Goal: Information Seeking & Learning: Learn about a topic

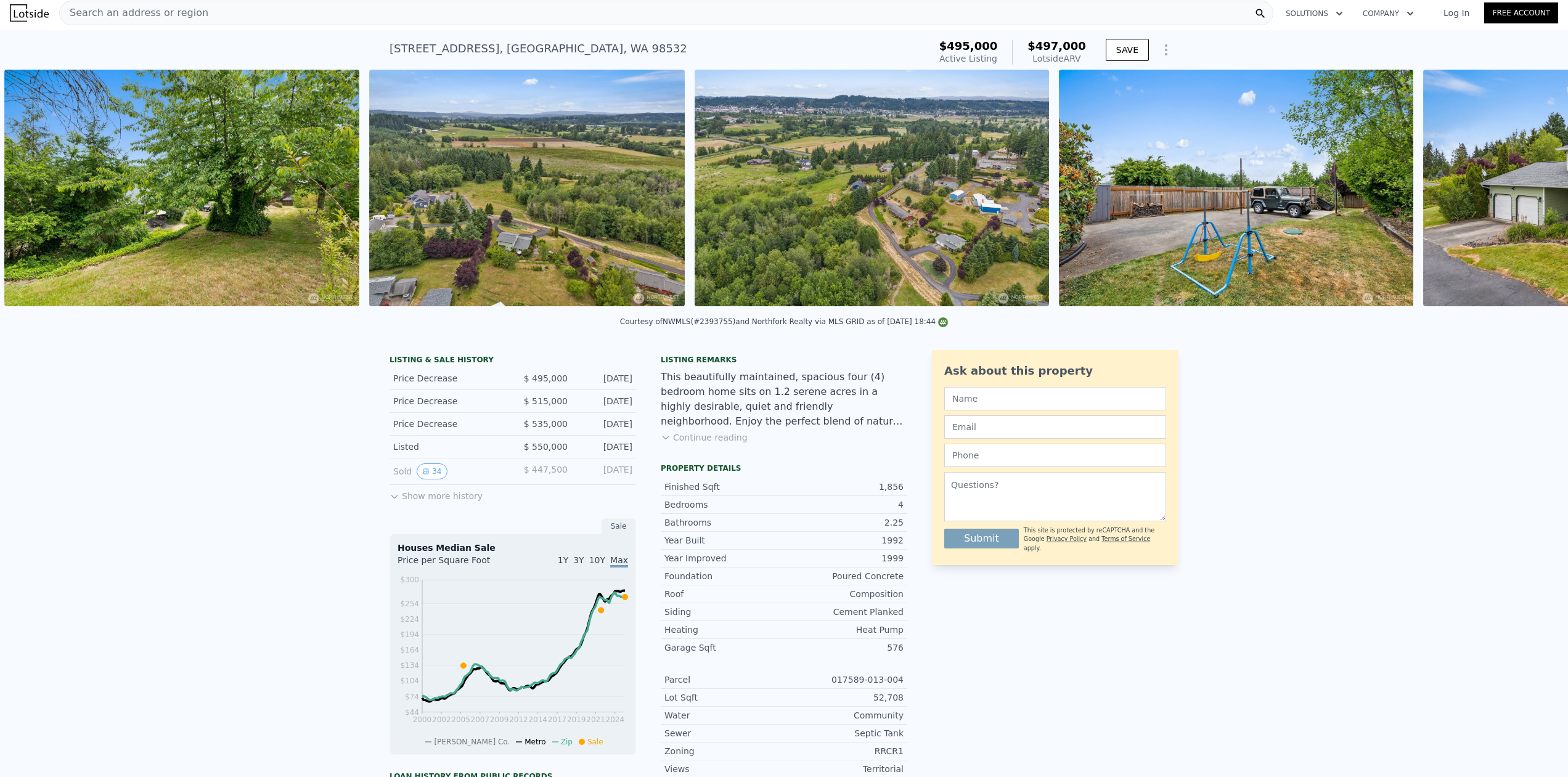
scroll to position [0, 10362]
click at [693, 441] on button "Continue reading" at bounding box center [703, 438] width 87 height 12
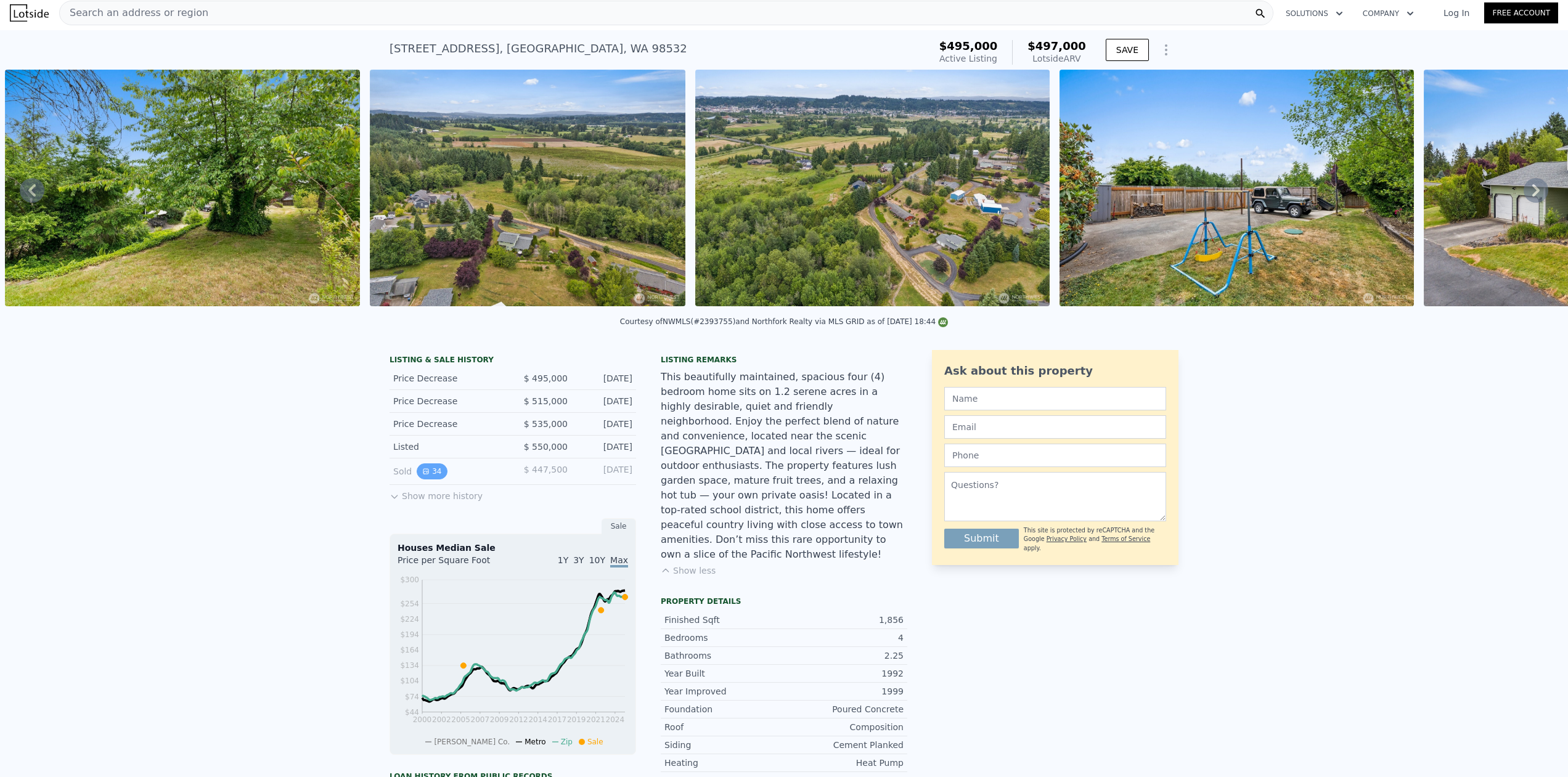
click at [430, 480] on button "34" at bounding box center [431, 471] width 30 height 16
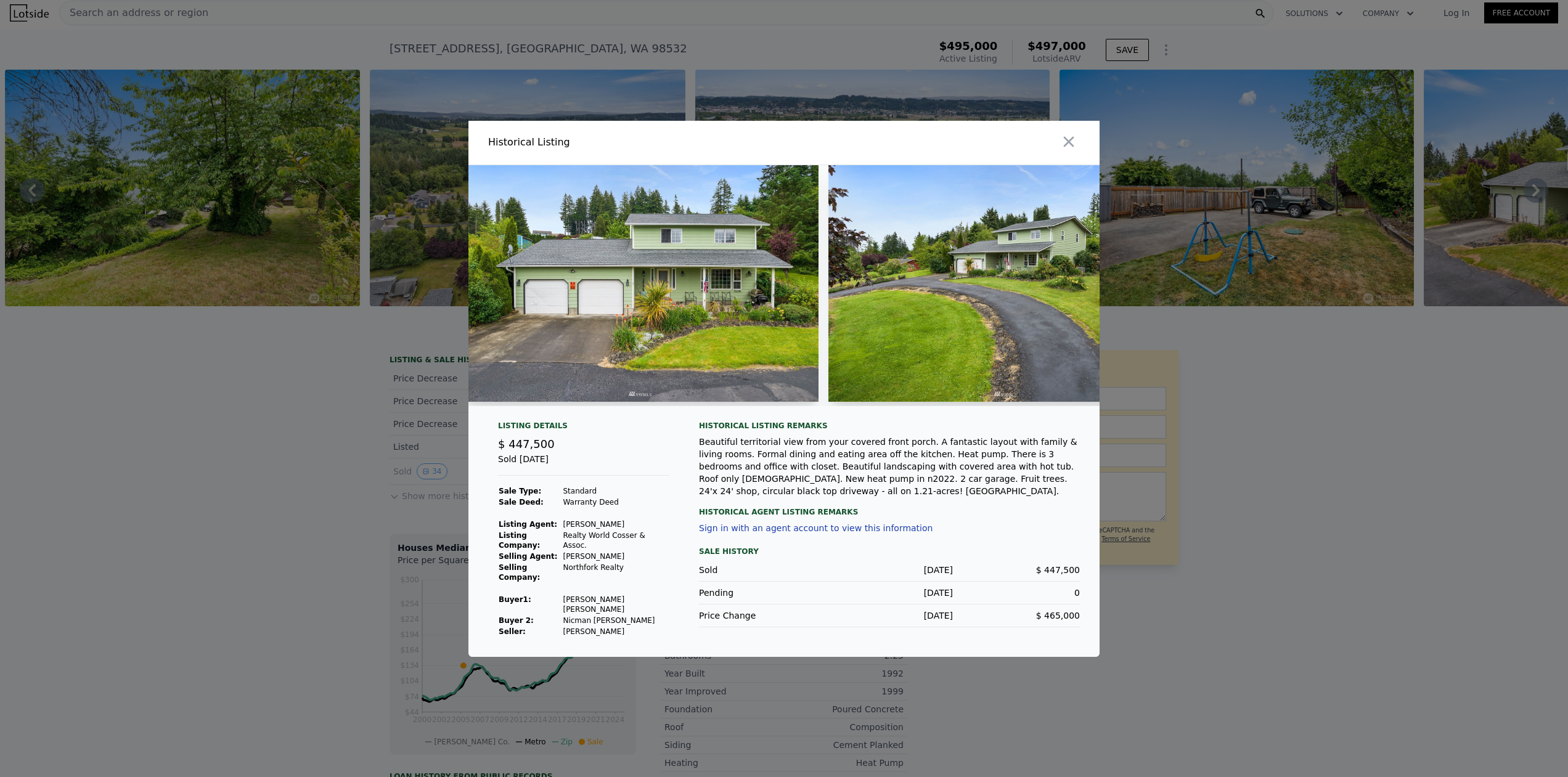
scroll to position [0, 8]
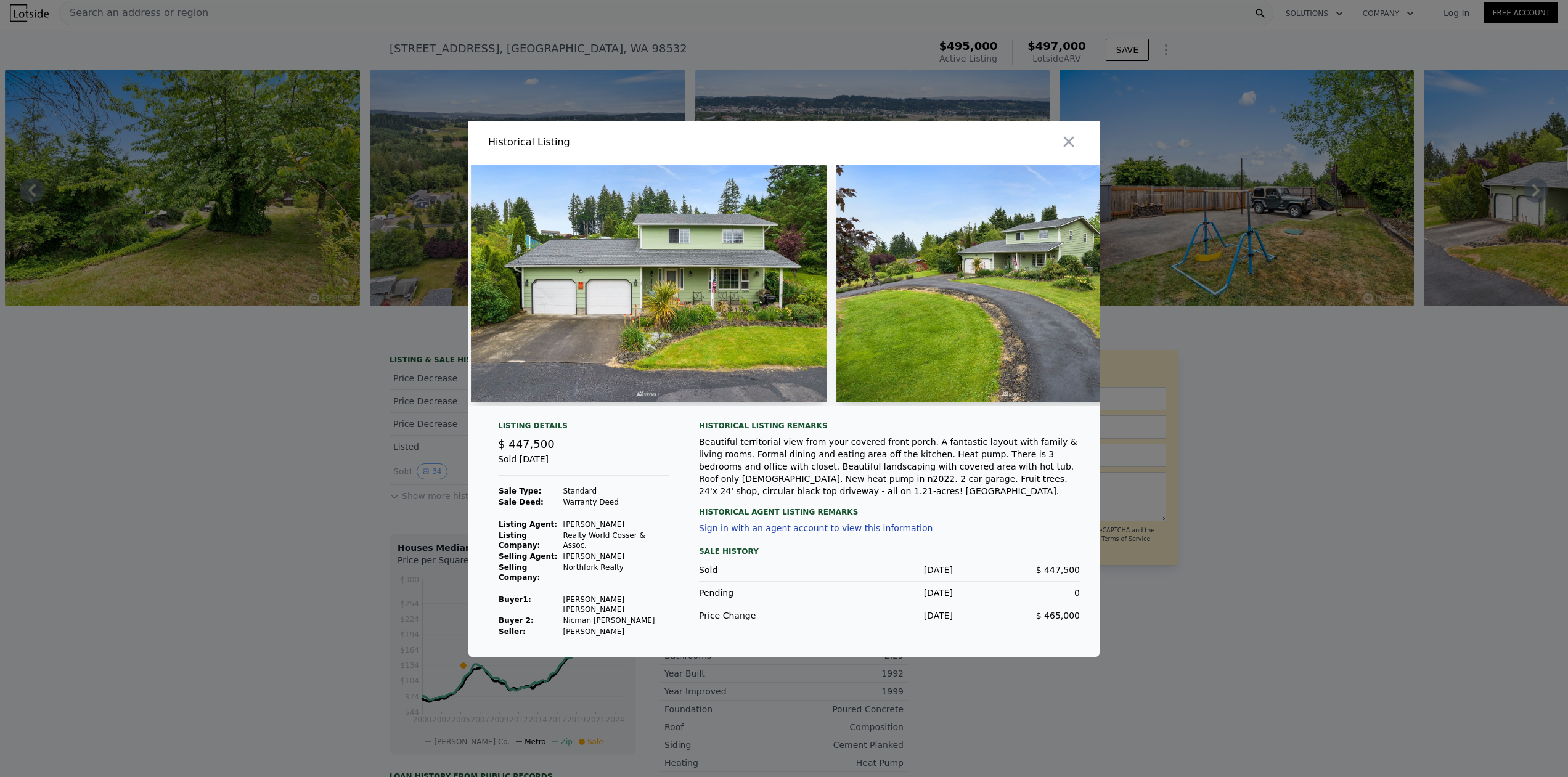
click at [570, 338] on img at bounding box center [649, 283] width 356 height 237
click at [553, 372] on img at bounding box center [649, 283] width 356 height 237
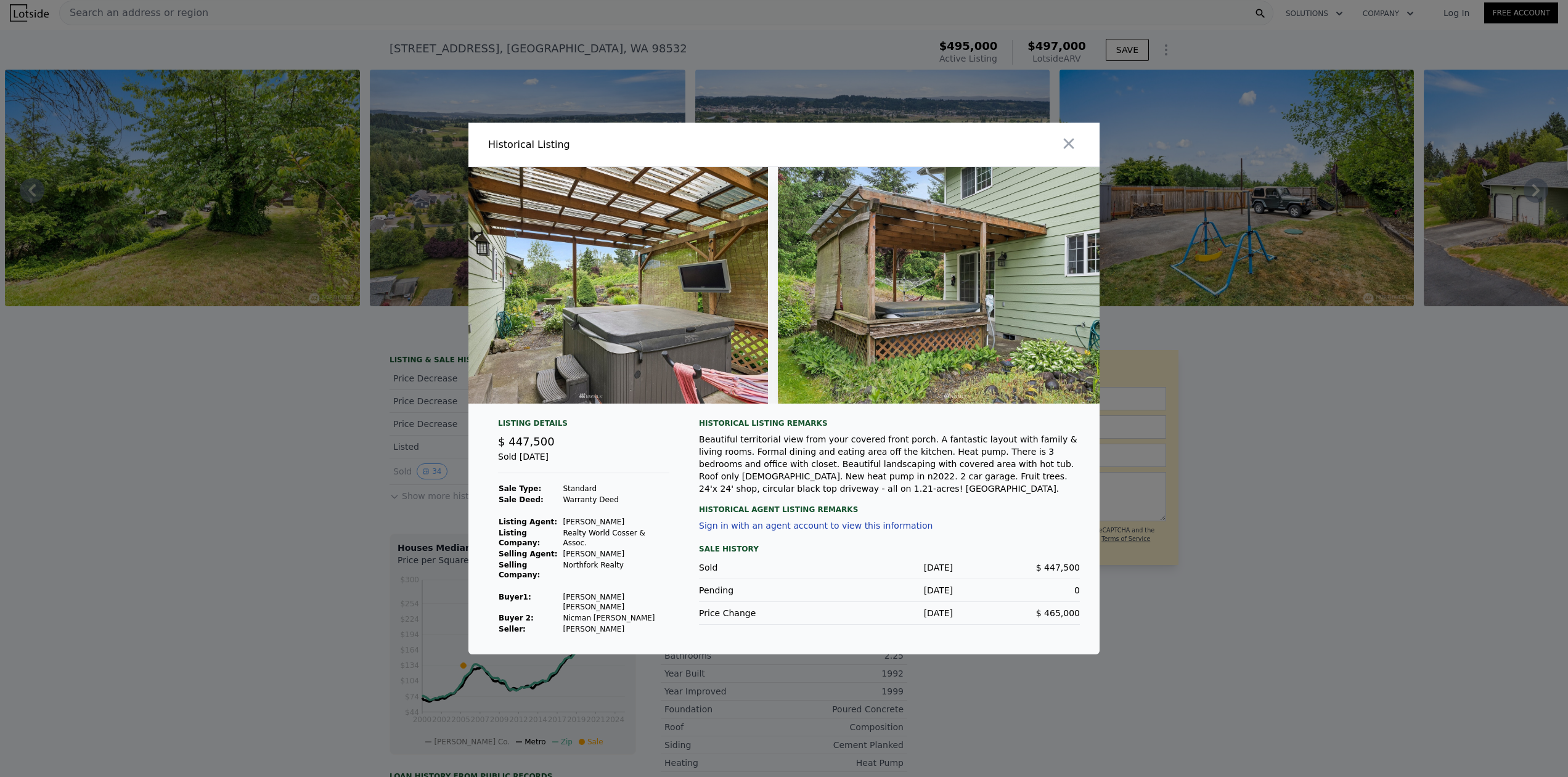
scroll to position [0, 10621]
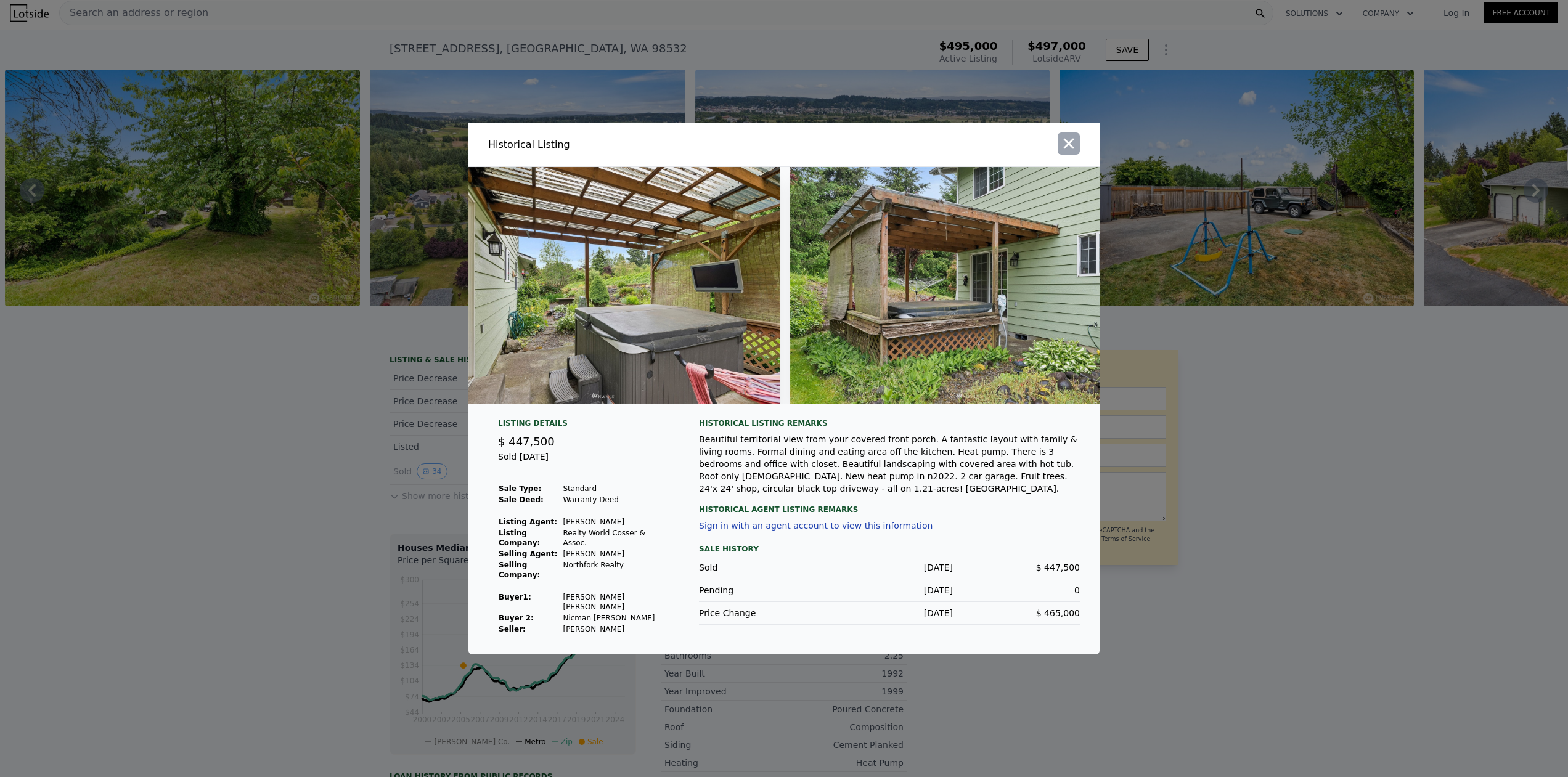
click at [1067, 136] on icon "button" at bounding box center [1068, 143] width 17 height 17
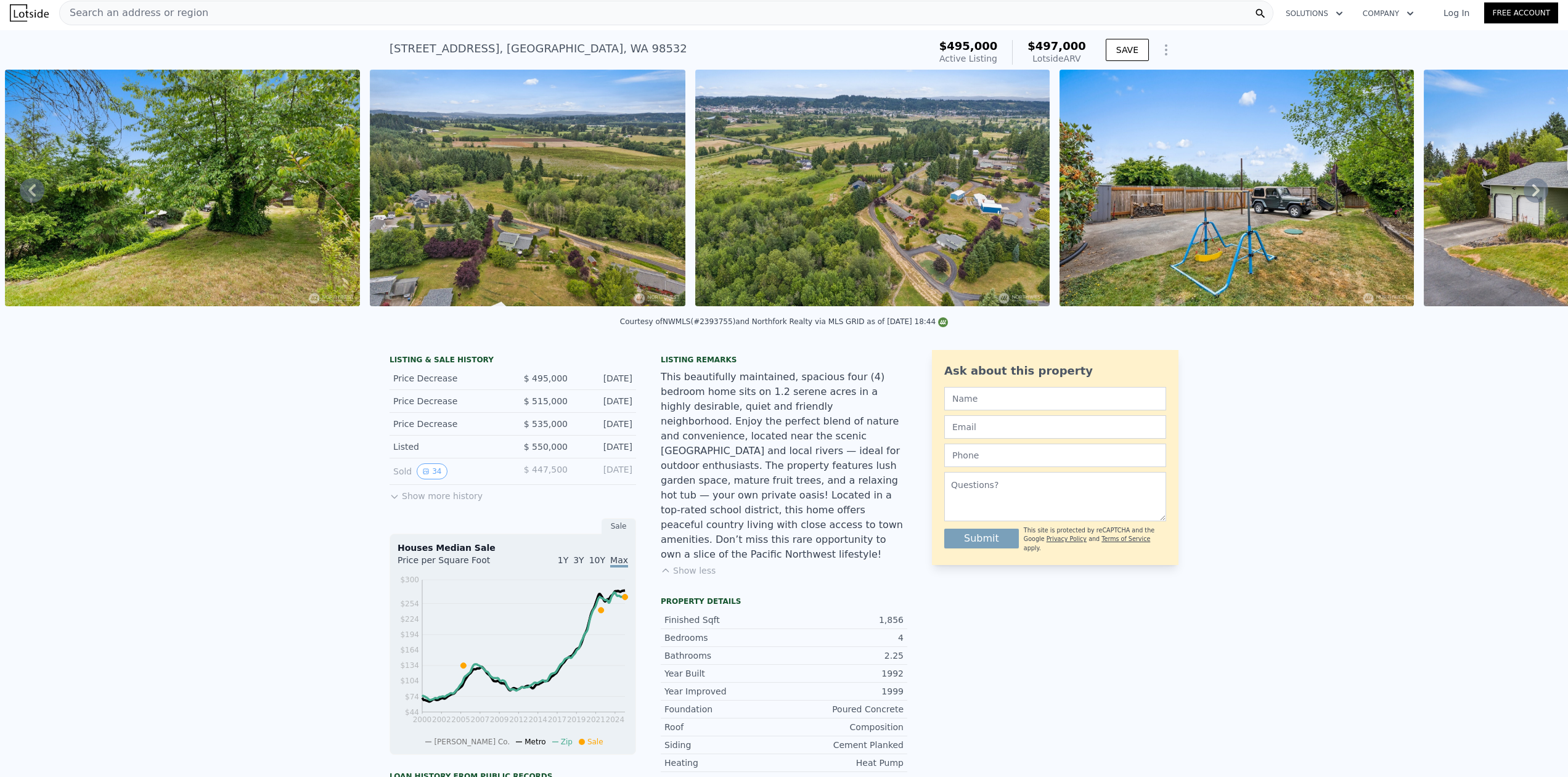
click at [437, 502] on button "Show more history" at bounding box center [436, 494] width 93 height 17
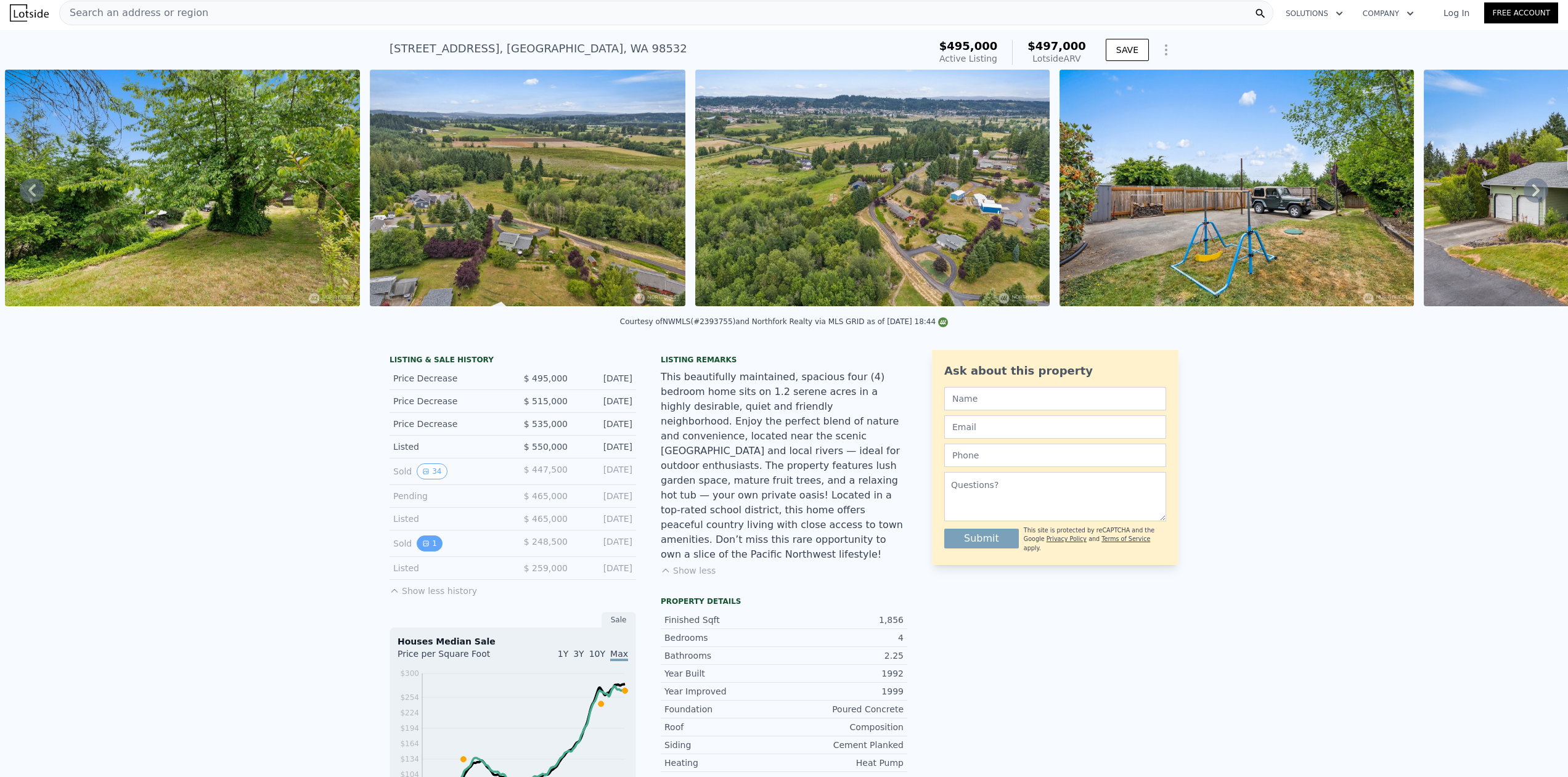
click at [424, 552] on button "1" at bounding box center [430, 544] width 26 height 16
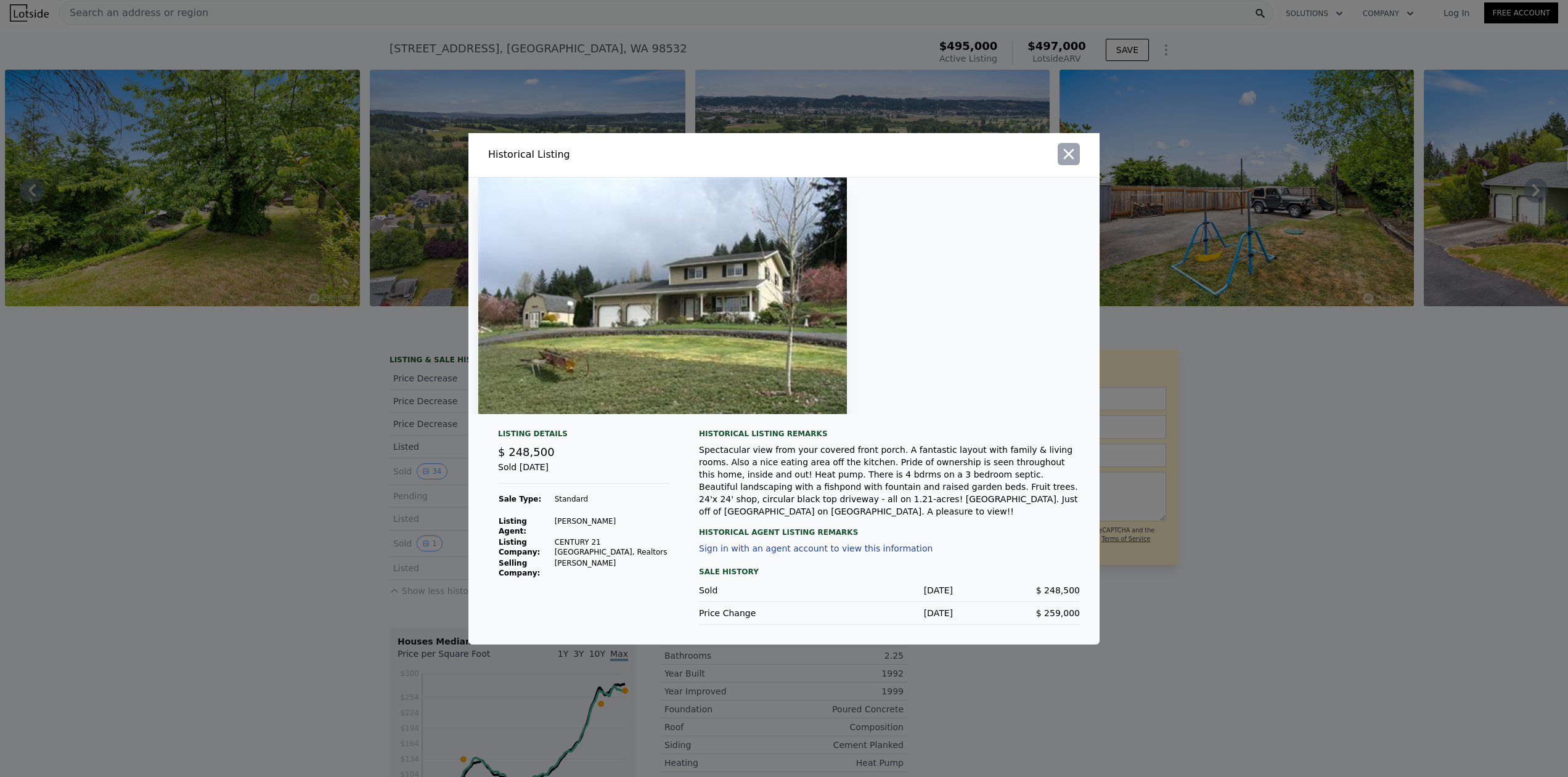
click at [1067, 163] on icon "button" at bounding box center [1068, 155] width 17 height 17
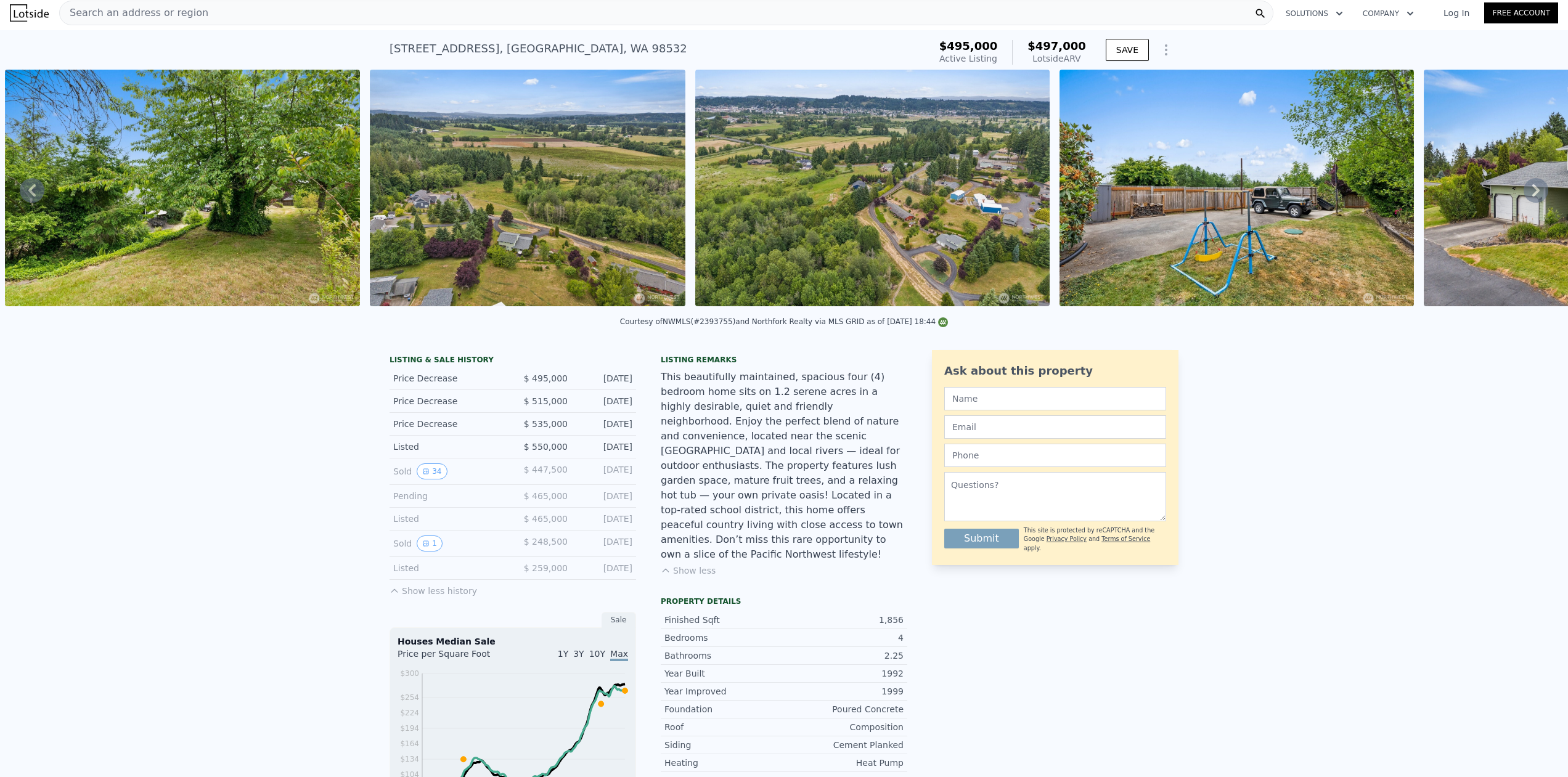
click at [173, 231] on img at bounding box center [182, 188] width 355 height 237
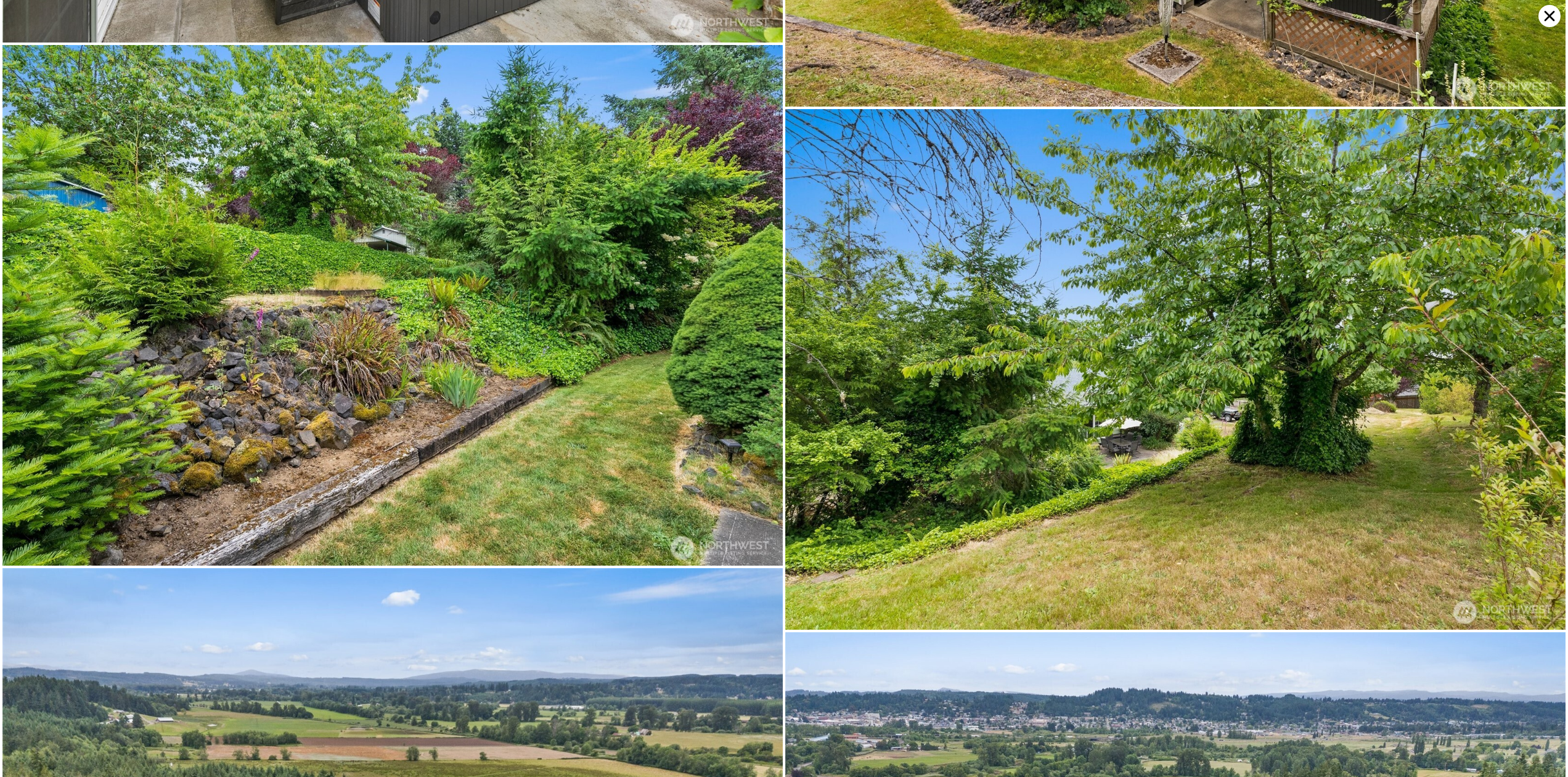
scroll to position [6758, 0]
click at [437, 236] on img at bounding box center [393, 306] width 780 height 521
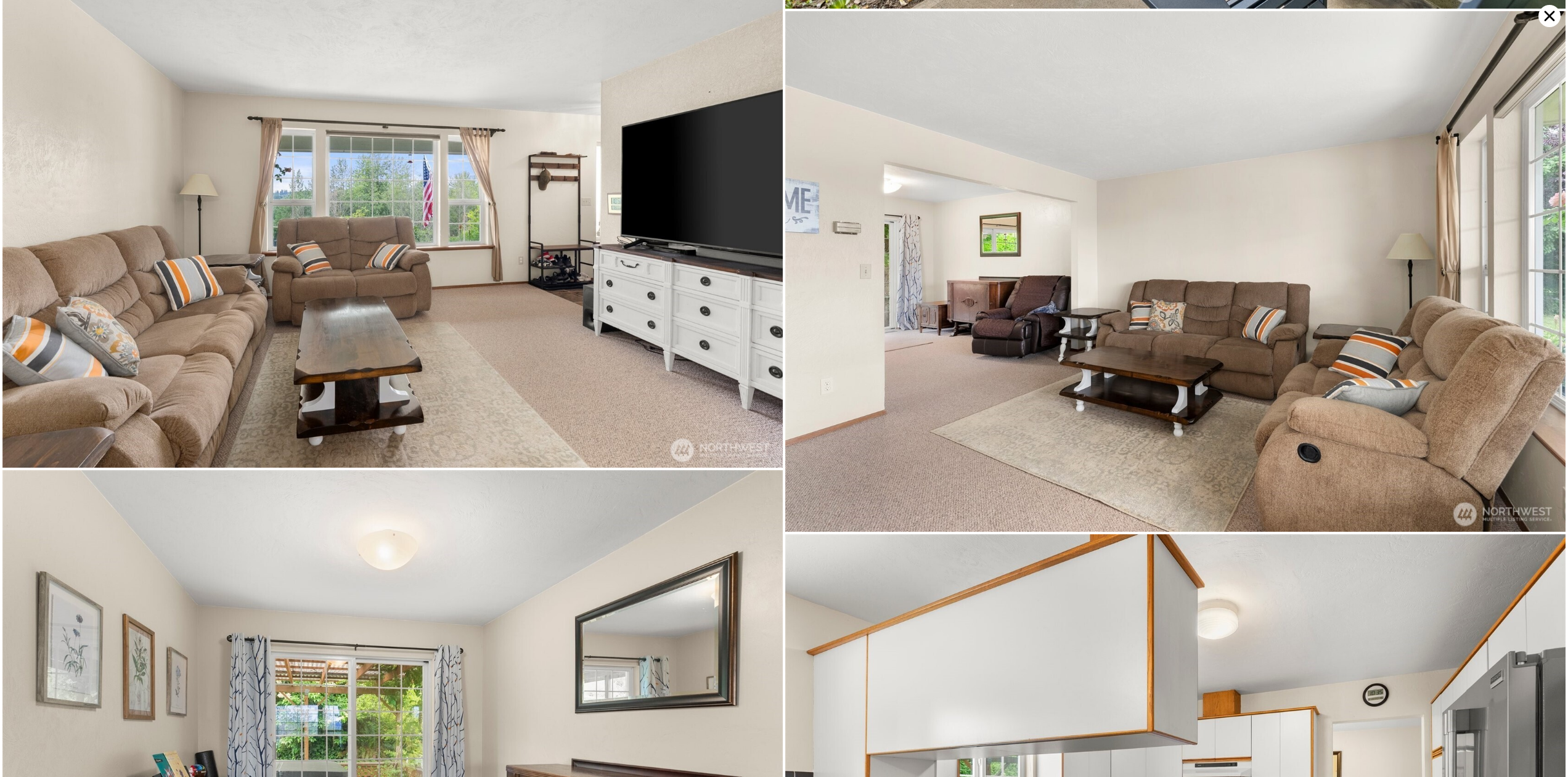
scroll to position [1624, 0]
click at [881, 222] on img at bounding box center [1175, 270] width 780 height 521
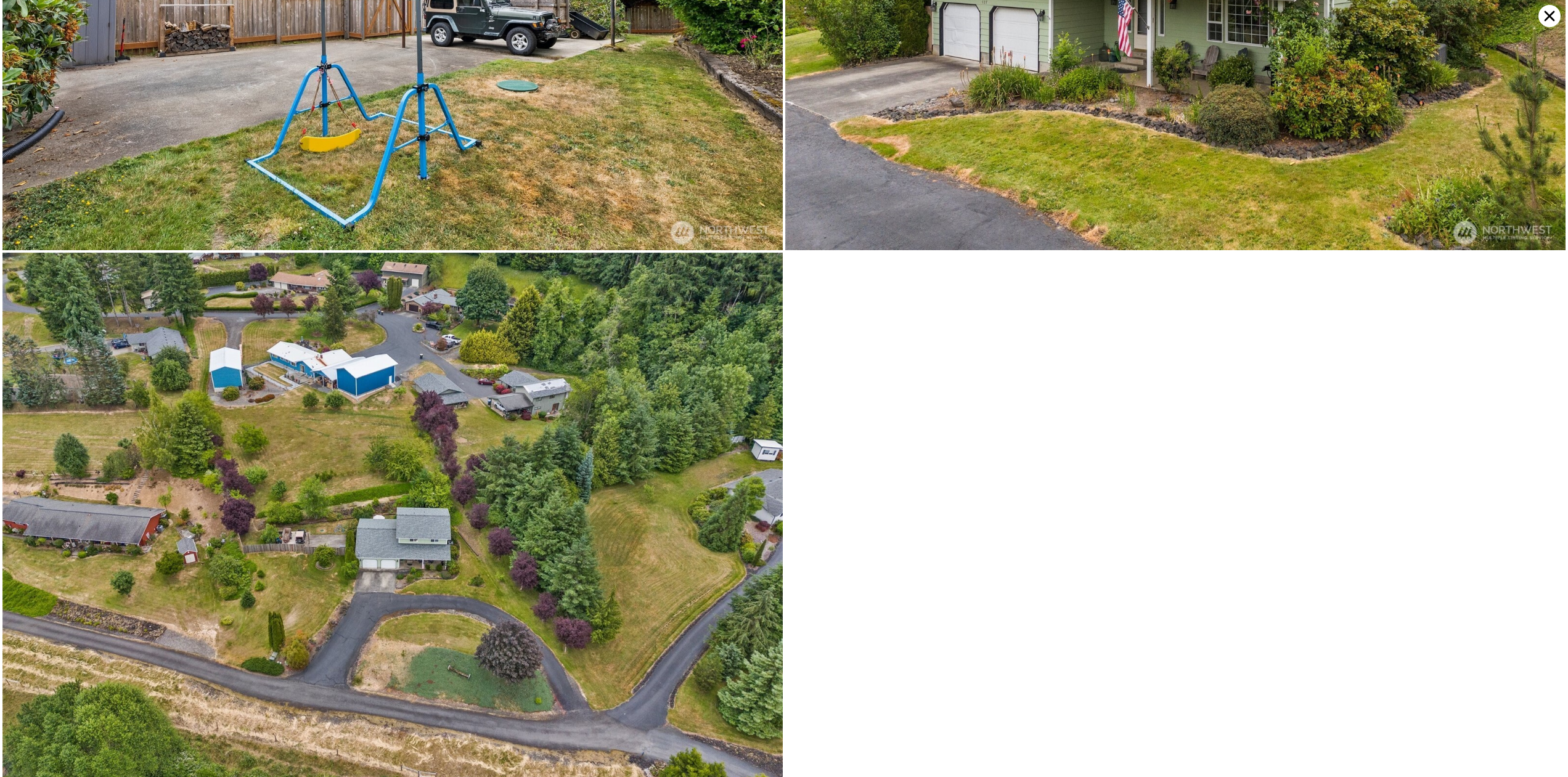
scroll to position [8186, 0]
